Goal: Task Accomplishment & Management: Use online tool/utility

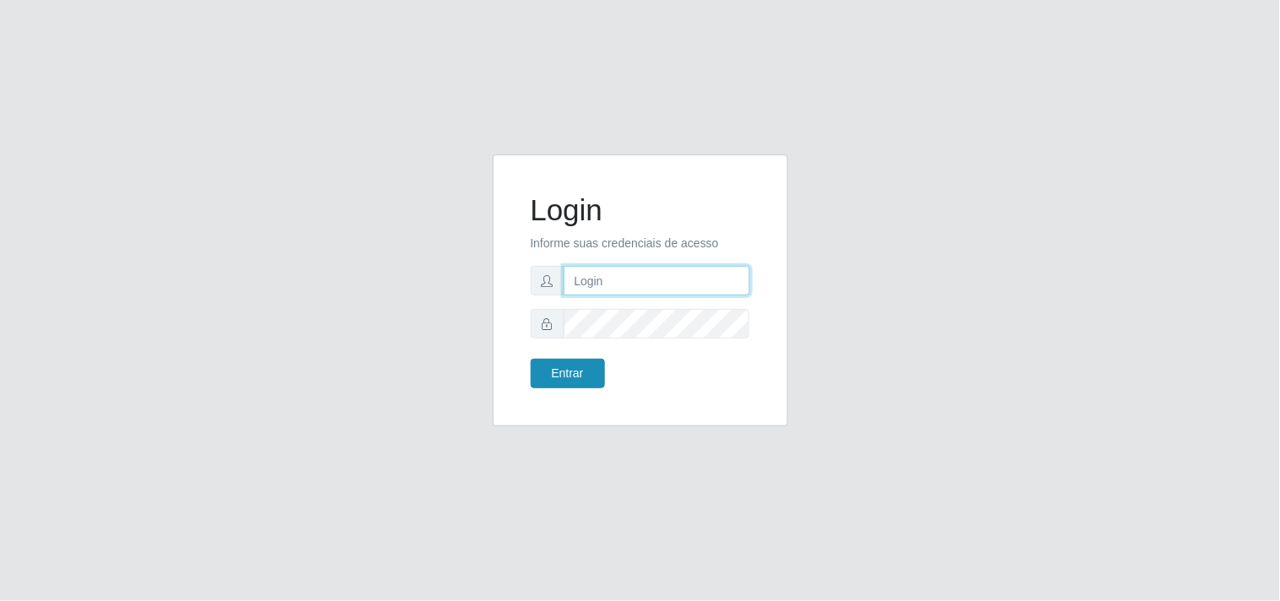
type input "analucia@cestao"
click at [552, 374] on button "Entrar" at bounding box center [568, 374] width 74 height 30
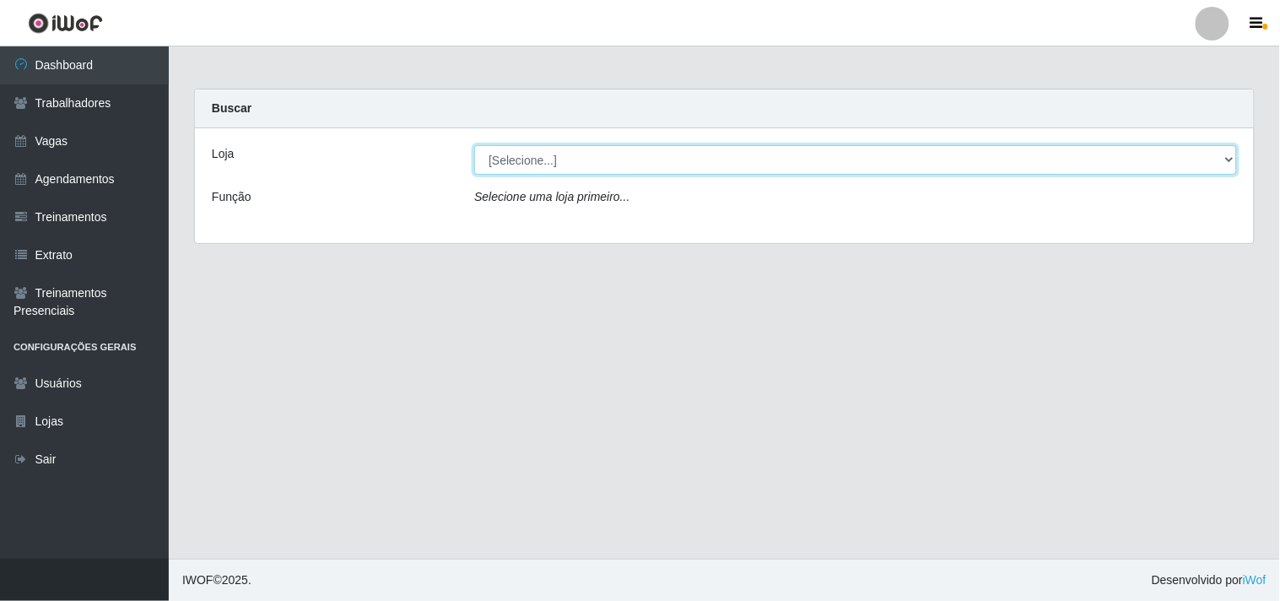
click at [594, 156] on select "[Selecione...] O Cestão - Geisel" at bounding box center [855, 160] width 763 height 30
select select "224"
click at [474, 145] on select "[Selecione...] O Cestão - Geisel" at bounding box center [855, 160] width 763 height 30
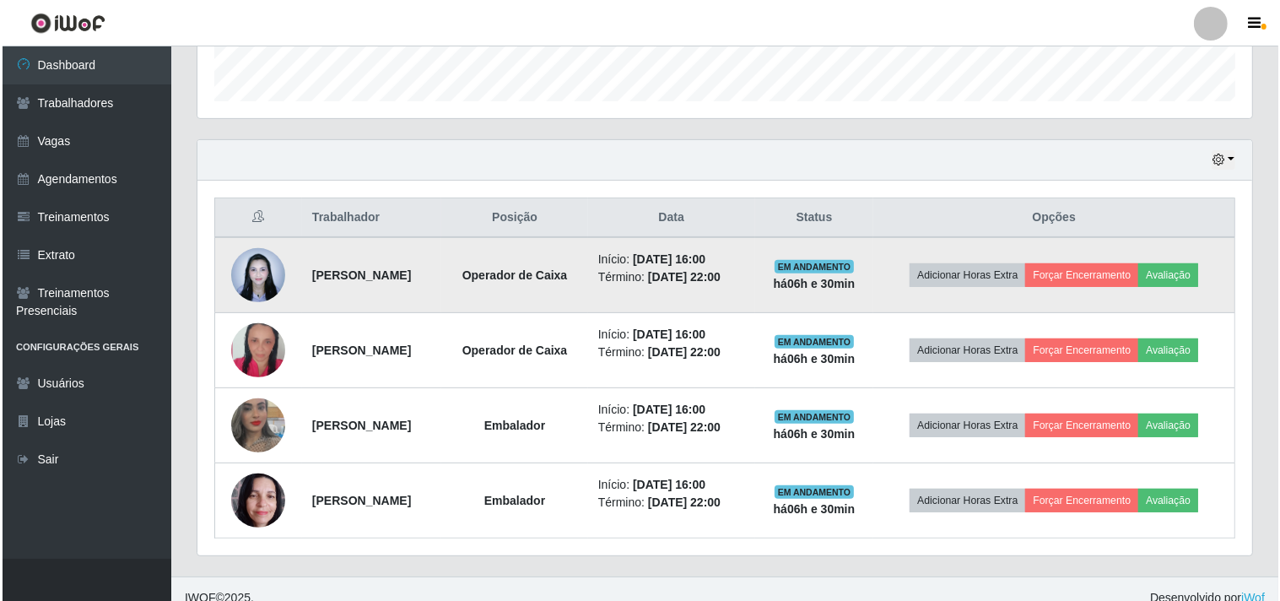
scroll to position [520, 0]
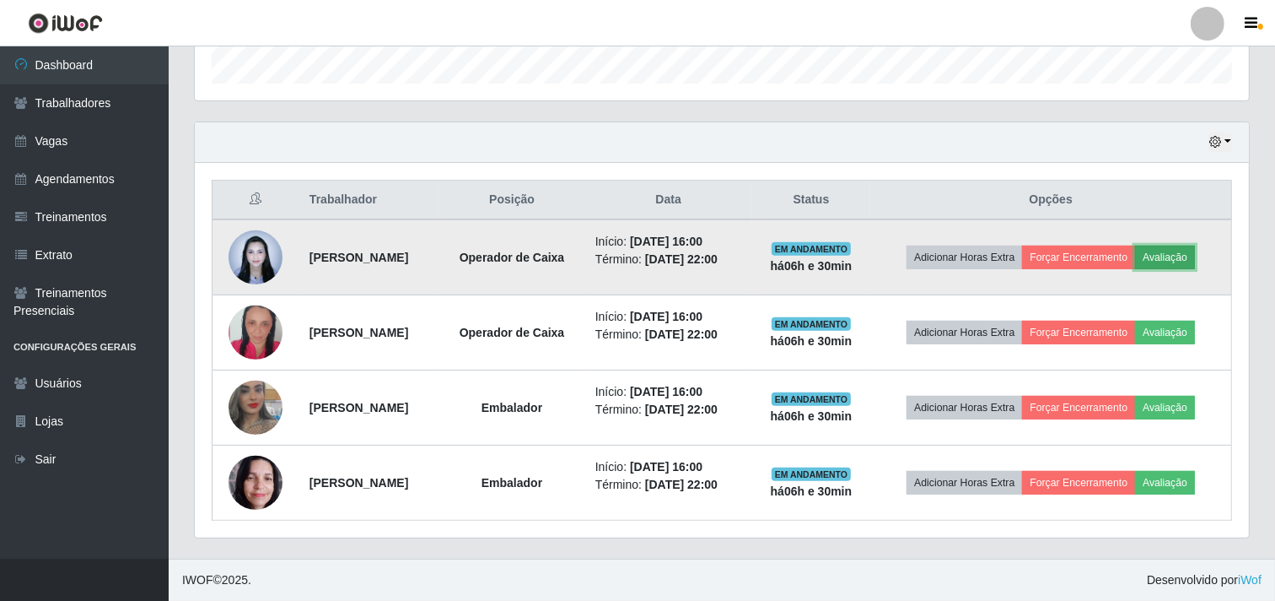
click at [1166, 255] on button "Avaliação" at bounding box center [1165, 257] width 60 height 24
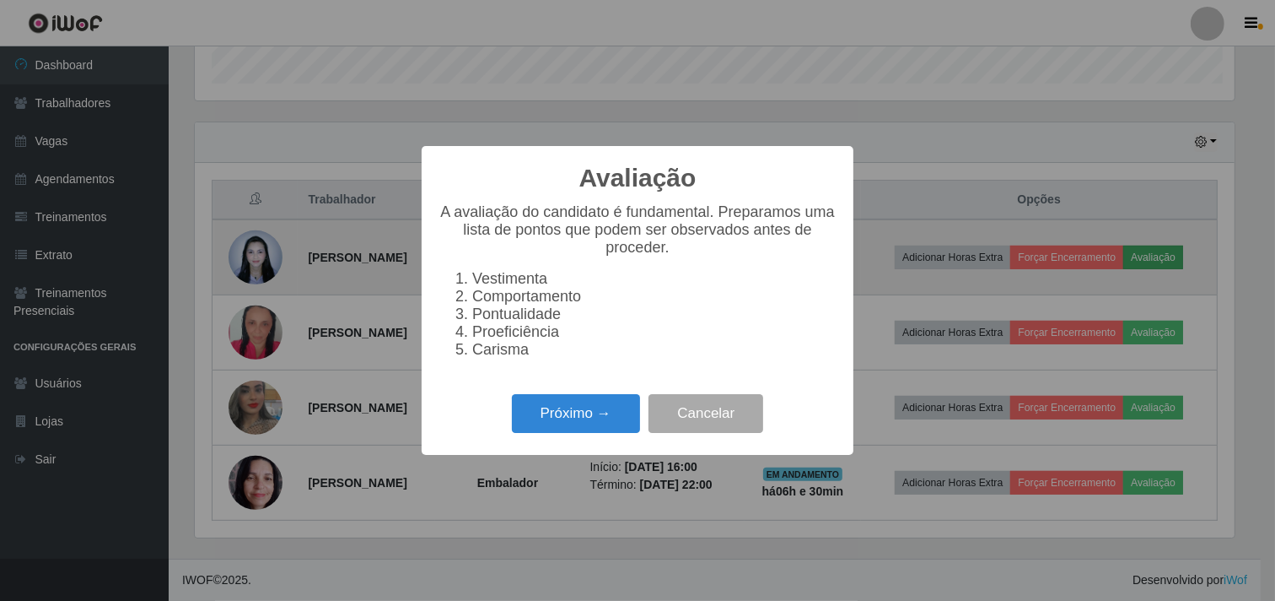
scroll to position [349, 1043]
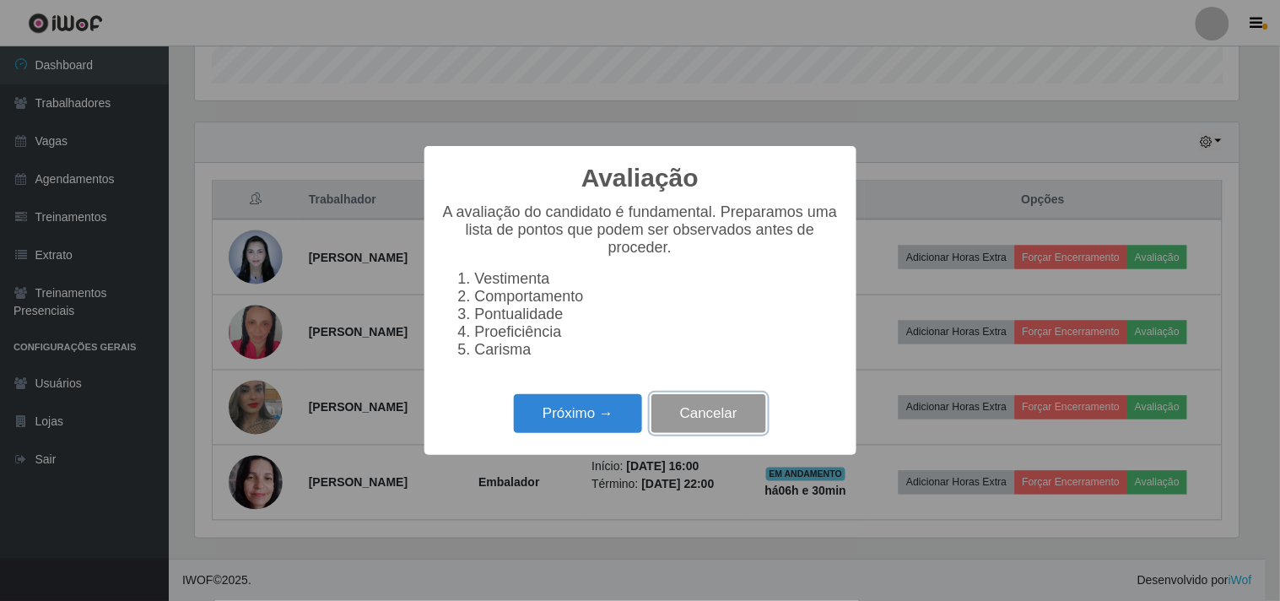
click at [683, 432] on button "Cancelar" at bounding box center [708, 414] width 115 height 40
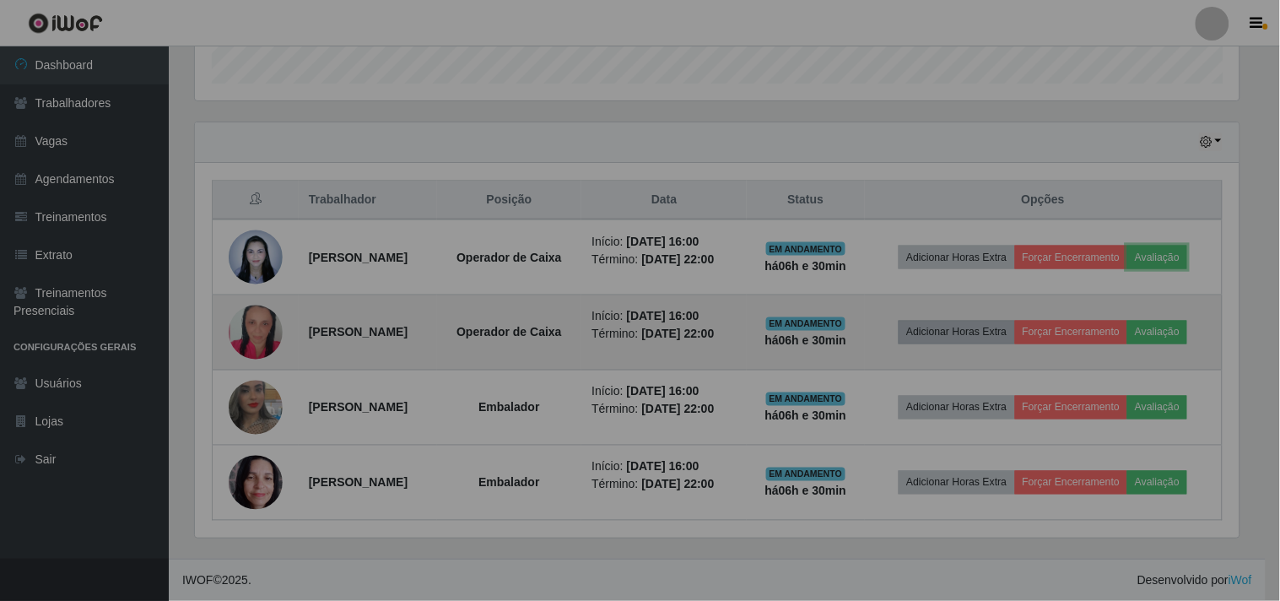
scroll to position [349, 1054]
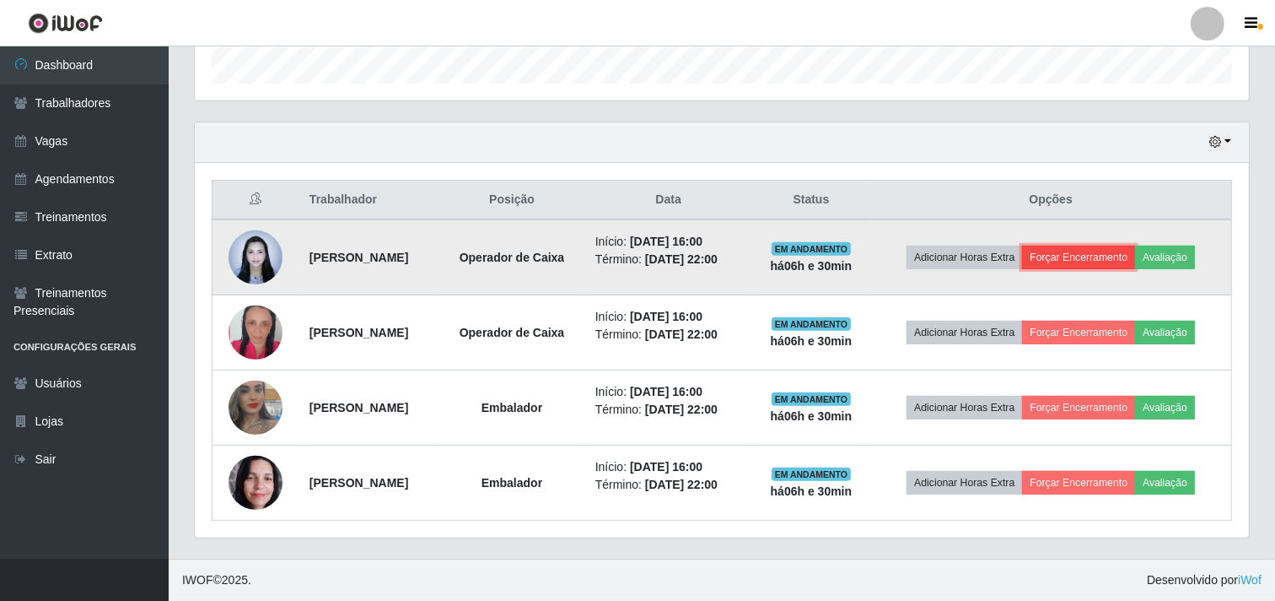
click at [1078, 256] on button "Forçar Encerramento" at bounding box center [1078, 257] width 113 height 24
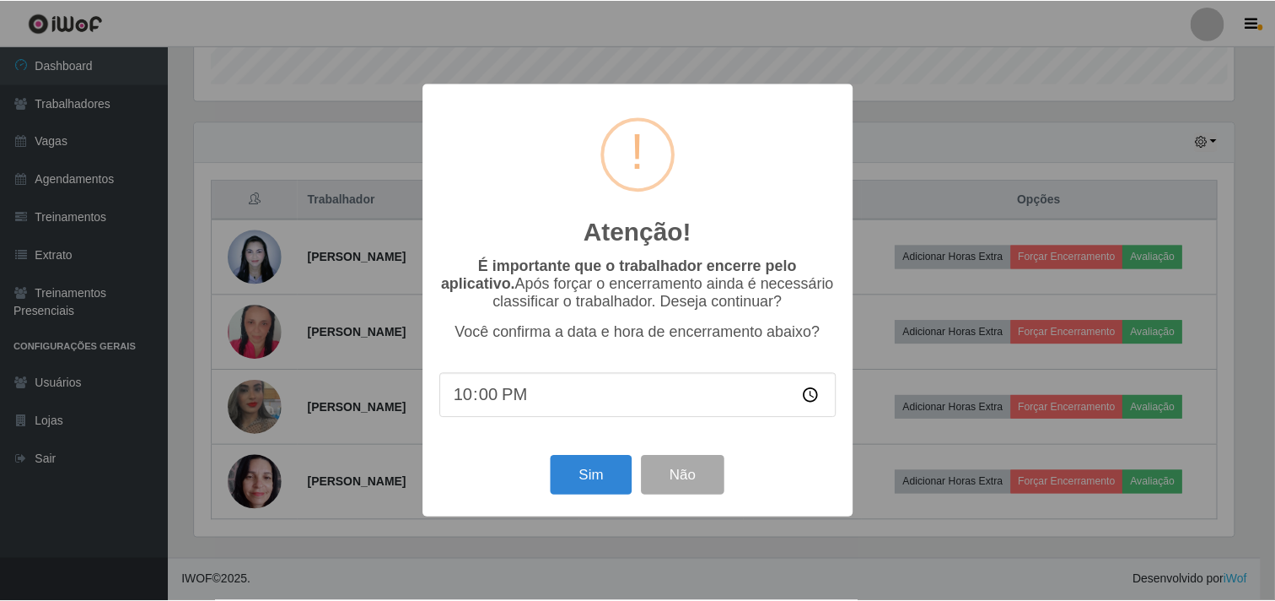
scroll to position [349, 1043]
click at [567, 475] on button "Sim" at bounding box center [594, 476] width 82 height 40
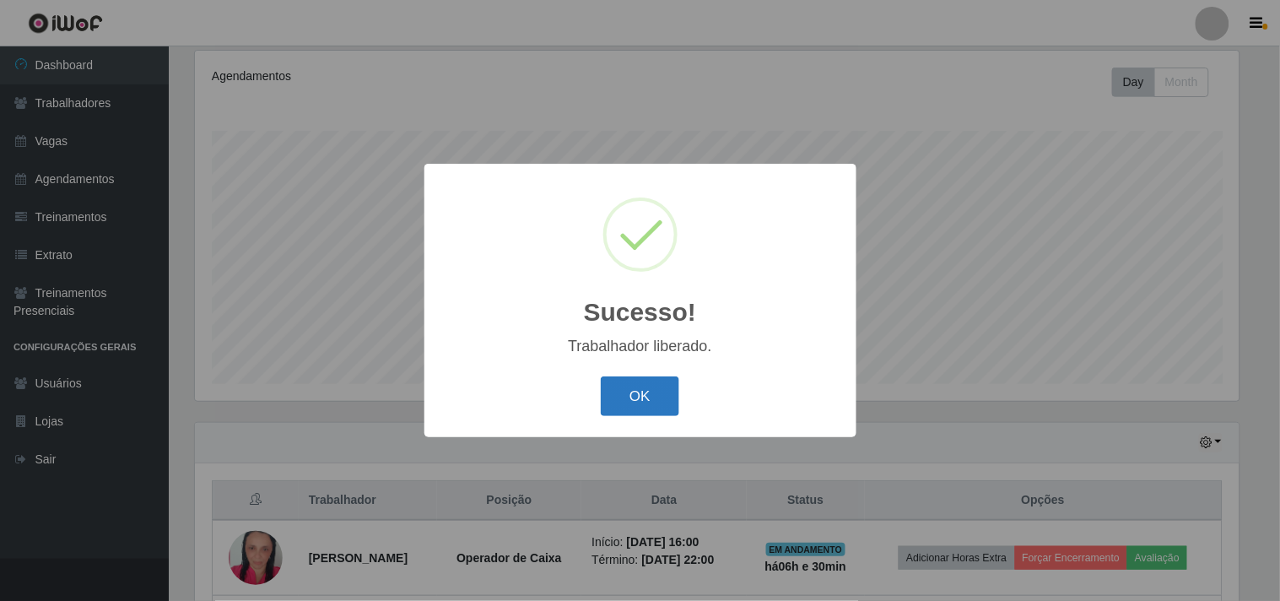
click at [639, 396] on button "OK" at bounding box center [640, 396] width 78 height 40
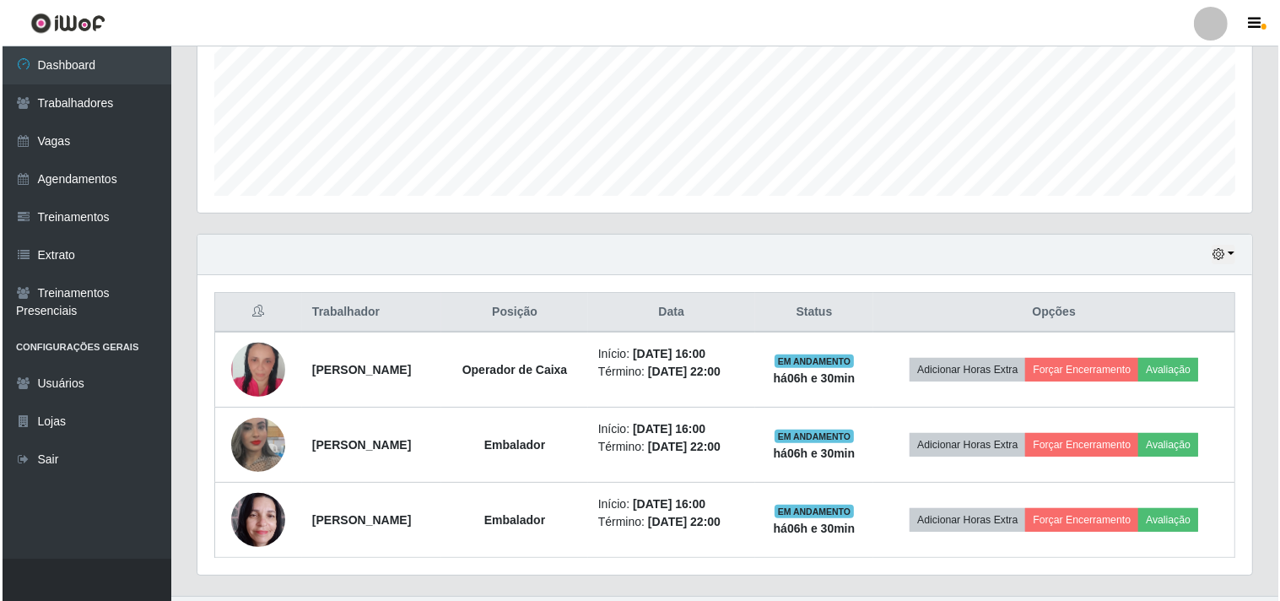
scroll to position [445, 0]
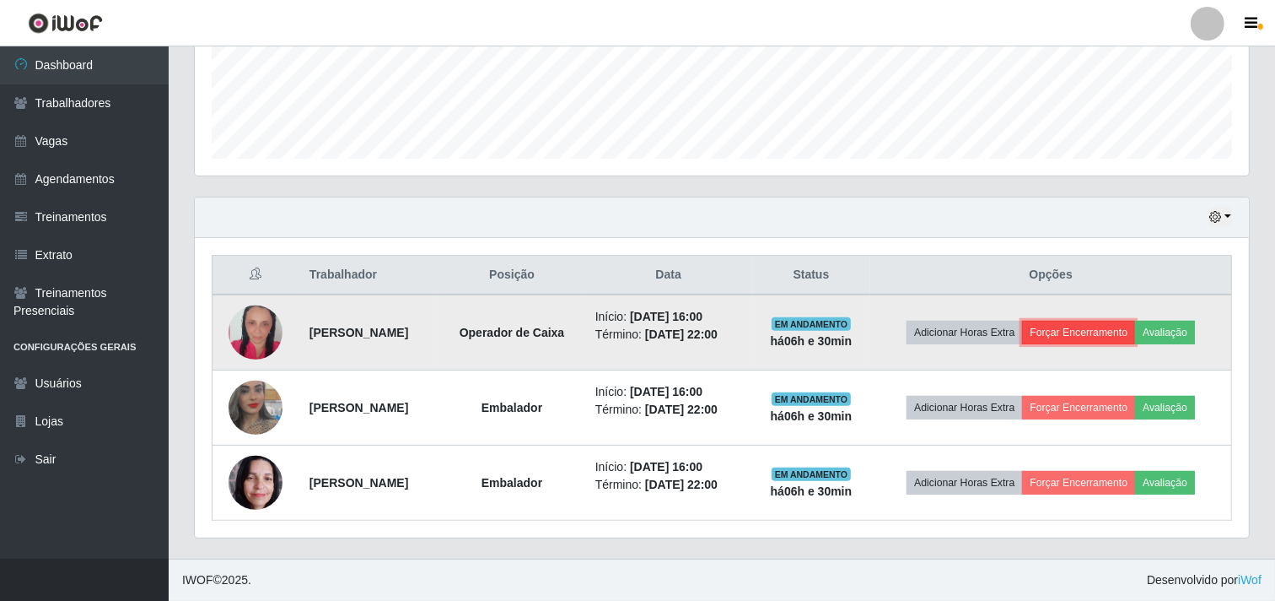
click at [1130, 329] on button "Forçar Encerramento" at bounding box center [1078, 333] width 113 height 24
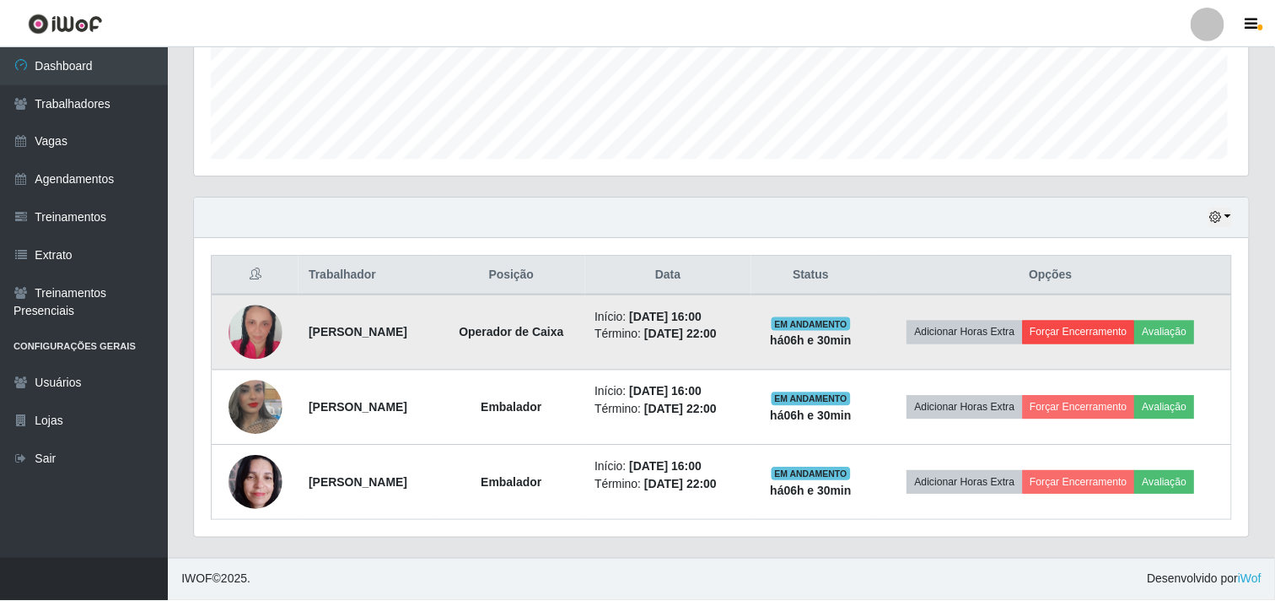
scroll to position [349, 1043]
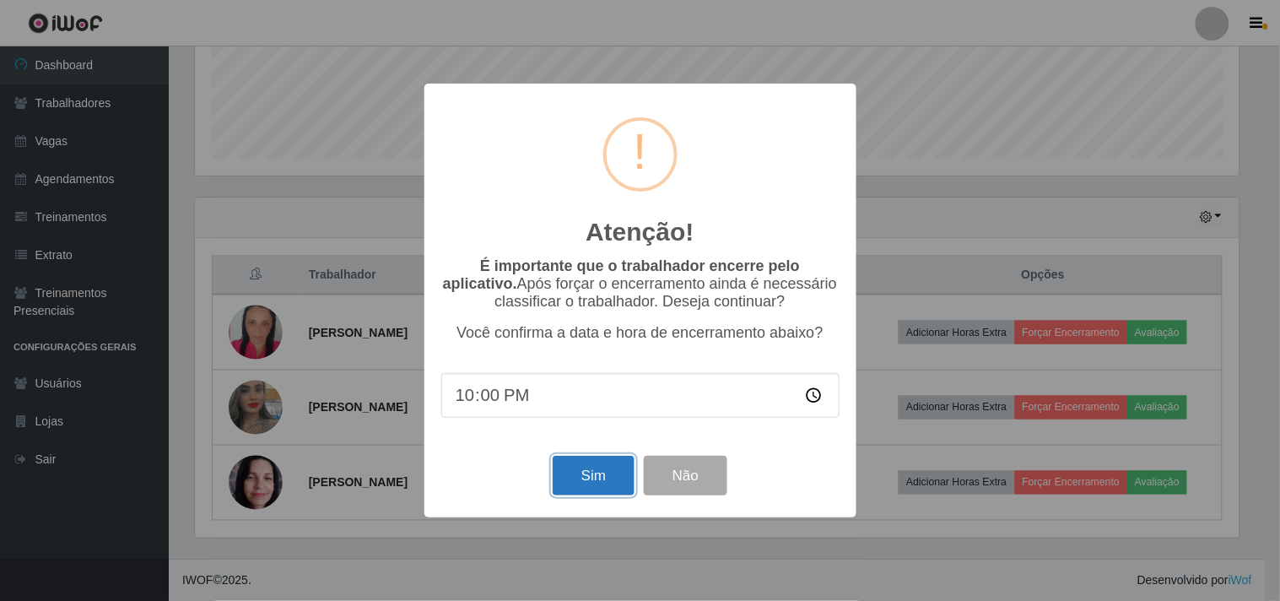
click at [596, 479] on button "Sim" at bounding box center [594, 476] width 82 height 40
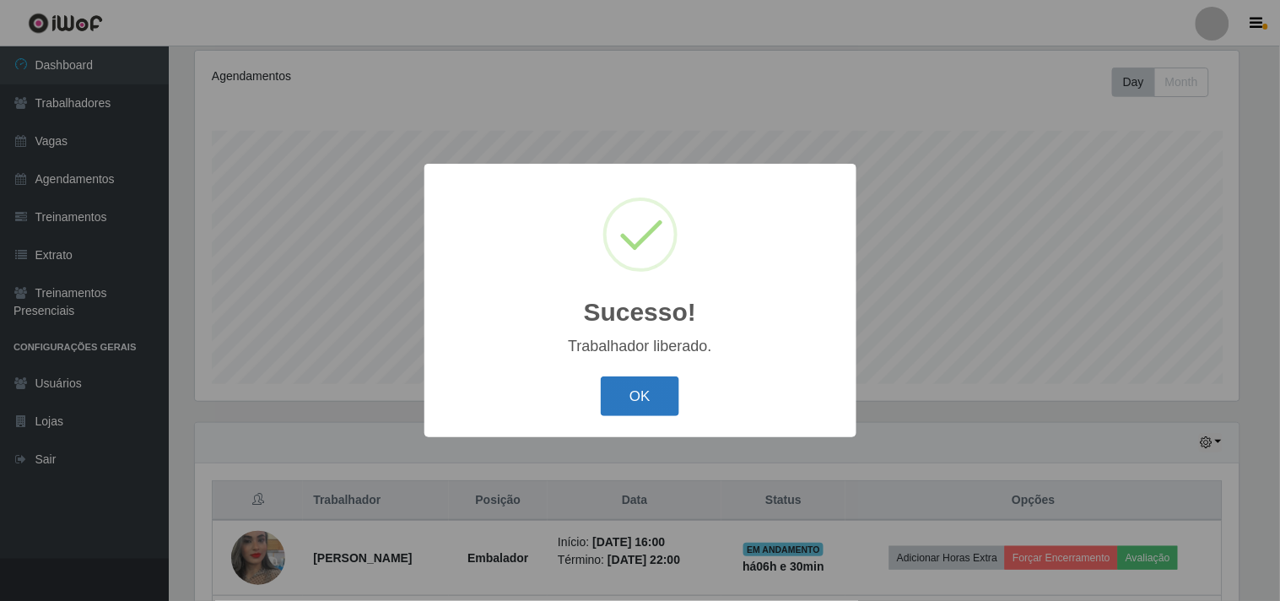
click at [663, 397] on button "OK" at bounding box center [640, 396] width 78 height 40
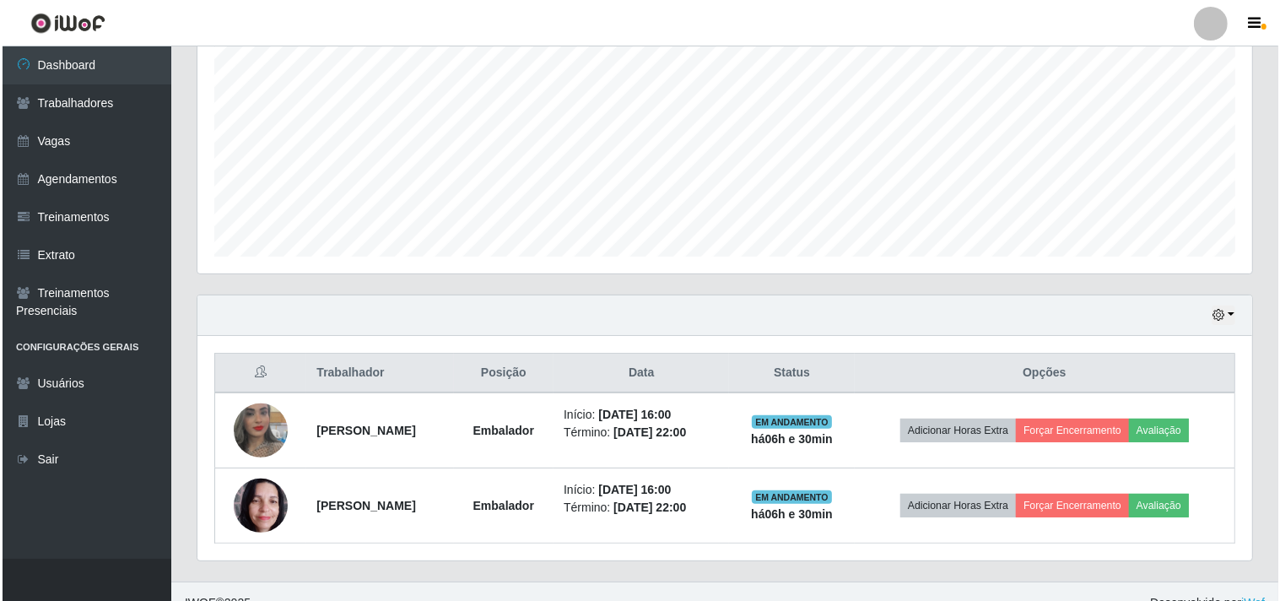
scroll to position [369, 0]
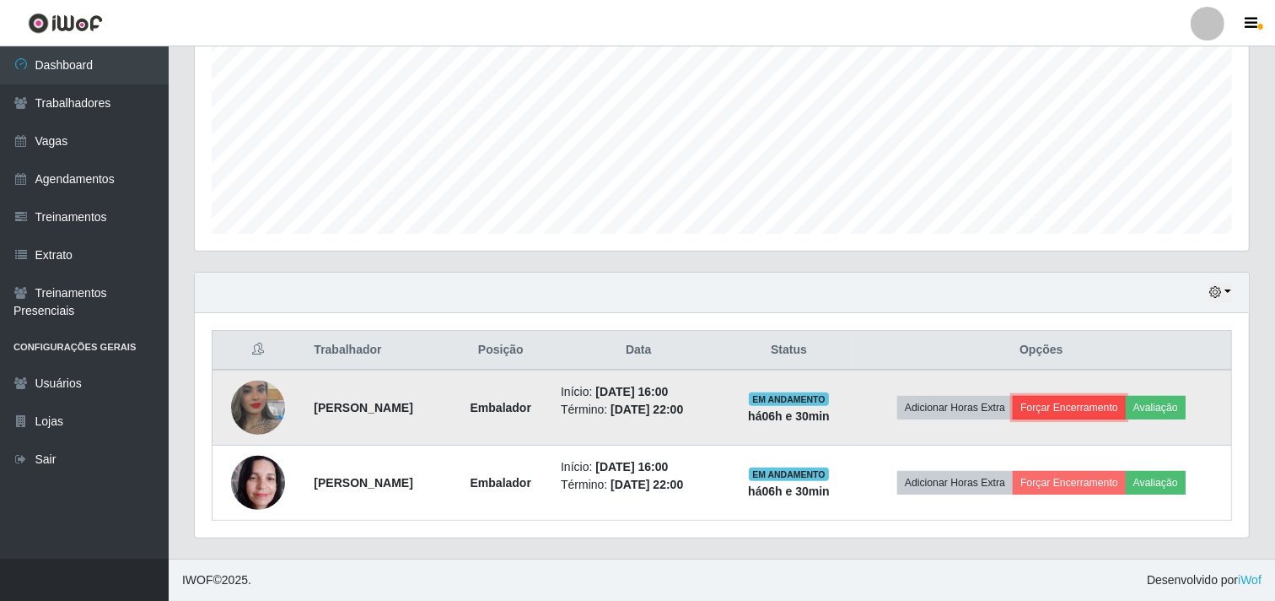
click at [1098, 409] on button "Forçar Encerramento" at bounding box center [1069, 408] width 113 height 24
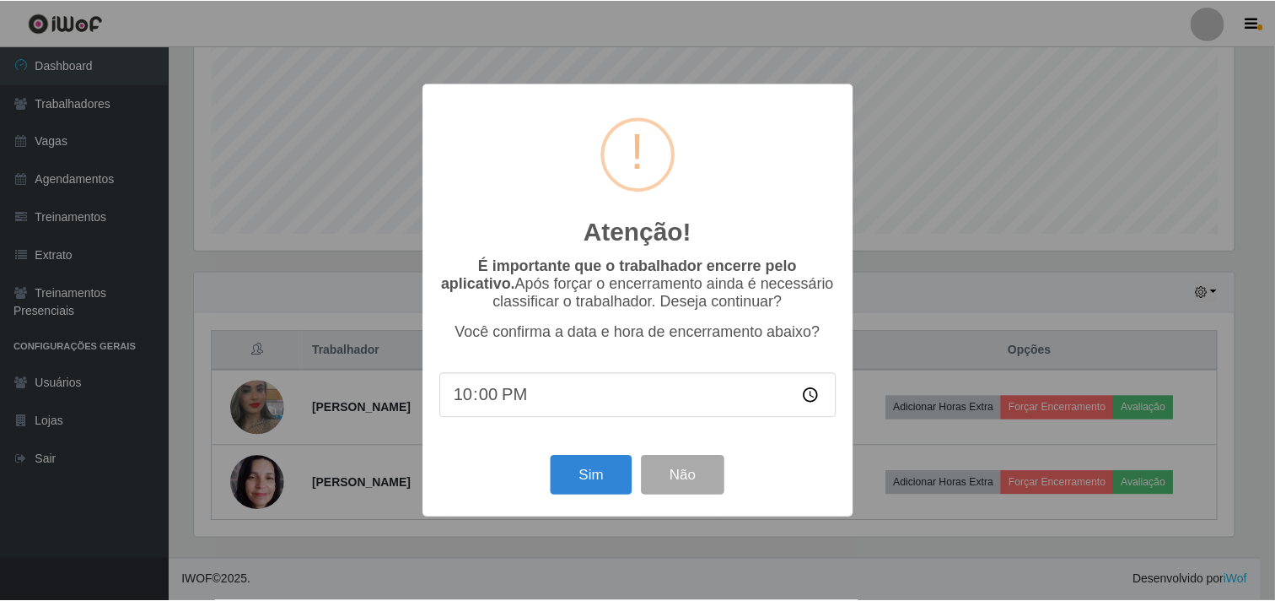
scroll to position [349, 1043]
click at [580, 472] on button "Sim" at bounding box center [594, 476] width 82 height 40
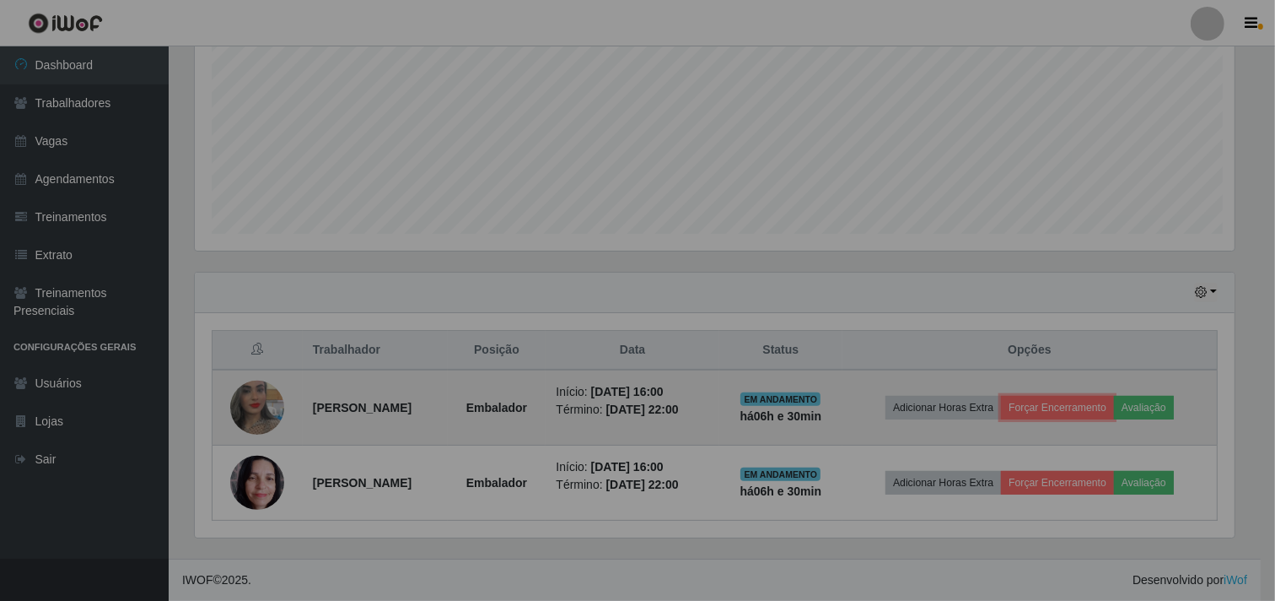
scroll to position [0, 0]
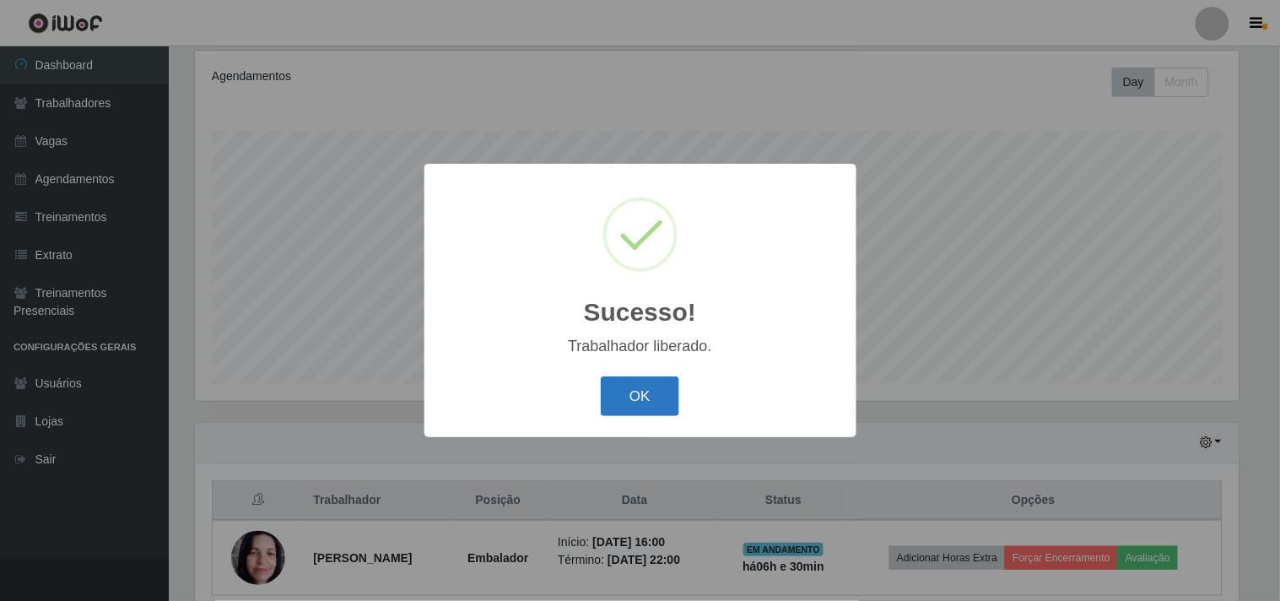
click at [669, 393] on button "OK" at bounding box center [640, 396] width 78 height 40
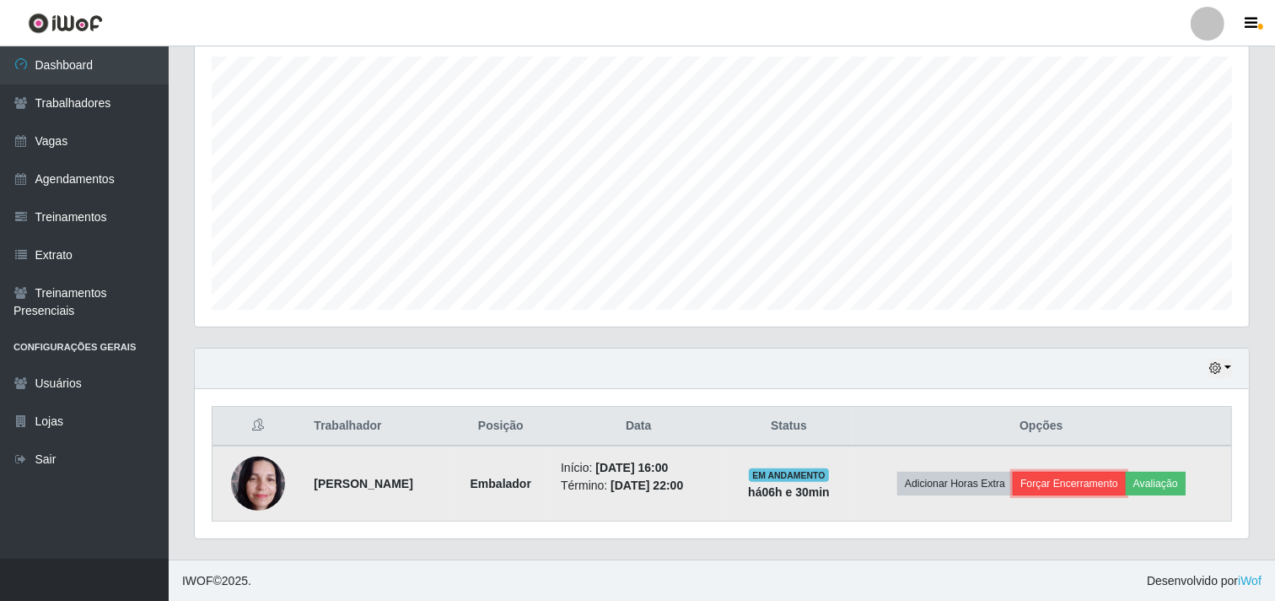
click at [1070, 482] on button "Forçar Encerramento" at bounding box center [1069, 484] width 113 height 24
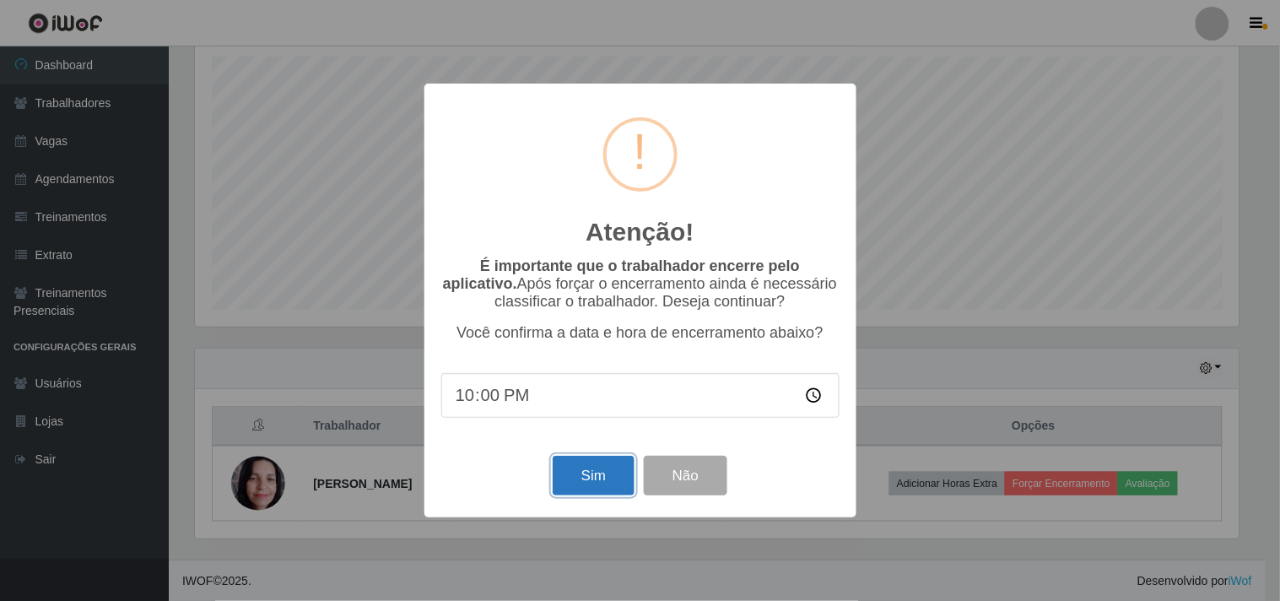
click at [569, 485] on button "Sim" at bounding box center [594, 476] width 82 height 40
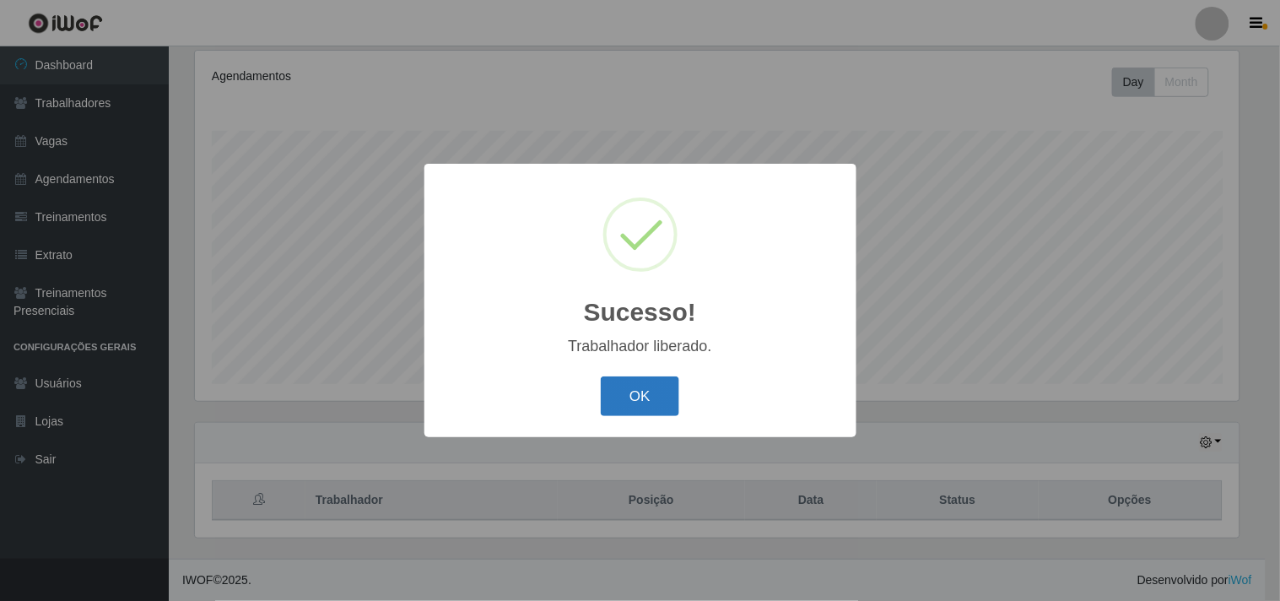
click at [654, 384] on button "OK" at bounding box center [640, 396] width 78 height 40
